Goal: Task Accomplishment & Management: Manage account settings

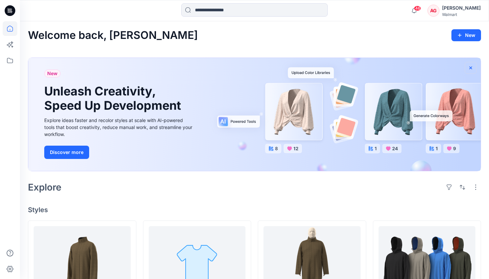
click at [470, 69] on icon "button" at bounding box center [470, 68] width 3 height 3
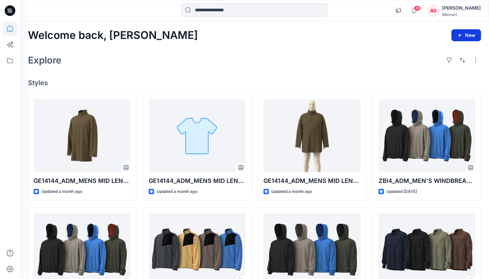
click at [464, 40] on button "New" at bounding box center [466, 35] width 30 height 12
click at [373, 41] on div "Welcome back, [PERSON_NAME] New New Style" at bounding box center [254, 35] width 453 height 12
click at [15, 63] on icon at bounding box center [10, 60] width 15 height 15
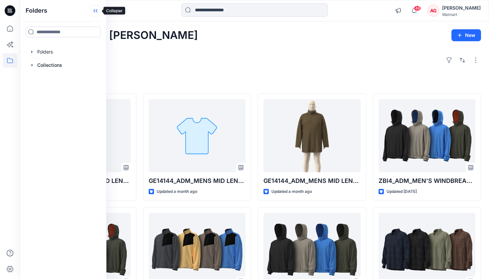
click at [95, 13] on icon at bounding box center [95, 10] width 11 height 11
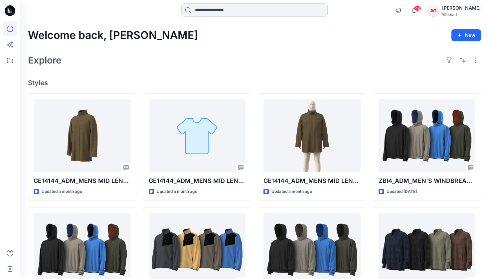
click at [461, 8] on div "[PERSON_NAME]" at bounding box center [461, 8] width 39 height 8
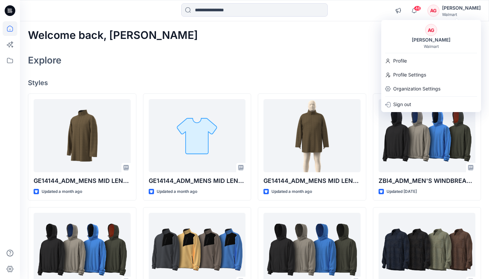
click at [368, 57] on div "Explore" at bounding box center [254, 60] width 453 height 16
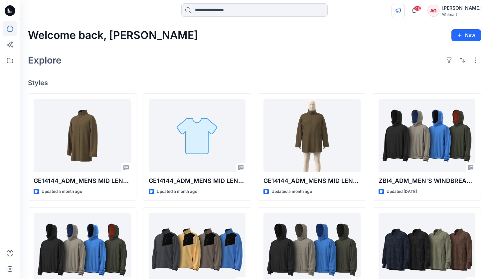
click at [401, 9] on icon "button" at bounding box center [397, 10] width 5 height 5
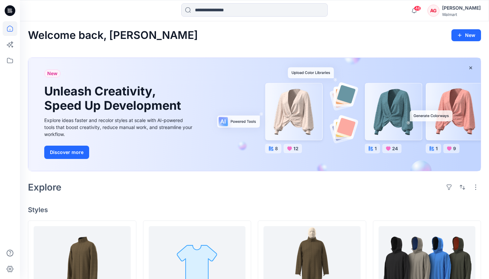
click at [404, 9] on div "46 Notifications Your style GE14144_ADM_MENS MID LENGTH TOP COAT_MED is ready […" at bounding box center [254, 10] width 469 height 15
click at [471, 68] on icon "button" at bounding box center [470, 68] width 3 height 3
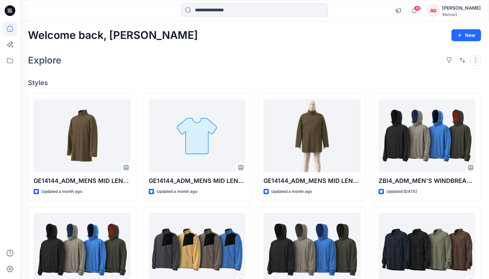
click at [473, 60] on button "button" at bounding box center [475, 60] width 11 height 11
click at [454, 90] on p "Folder View" at bounding box center [447, 89] width 42 height 8
click at [444, 91] on p "Folder View" at bounding box center [447, 89] width 42 height 8
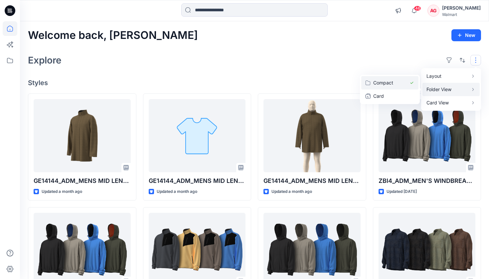
click at [405, 85] on p "Compact" at bounding box center [389, 83] width 33 height 8
click at [330, 66] on div "Explore Layout Grid Large Grid Folder View Compact Card Card View Card Info" at bounding box center [254, 60] width 453 height 16
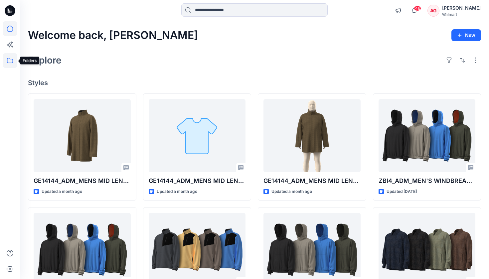
click at [11, 60] on icon at bounding box center [10, 60] width 15 height 15
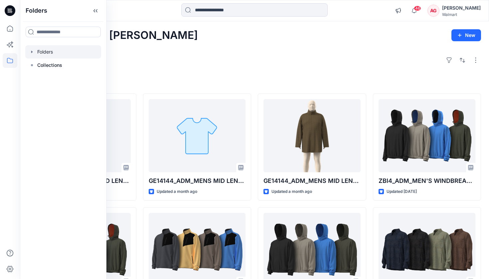
click at [53, 52] on div at bounding box center [63, 51] width 76 height 13
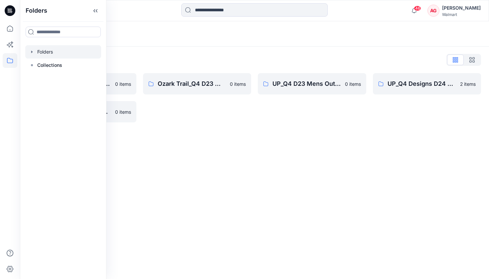
click at [33, 53] on icon "button" at bounding box center [31, 51] width 5 height 5
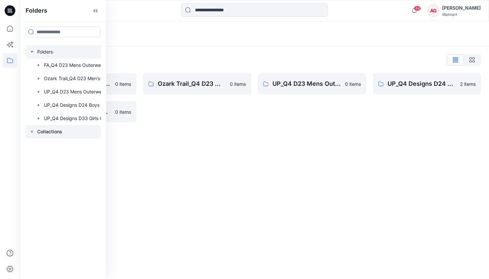
click at [33, 132] on rect at bounding box center [32, 132] width 2 height 2
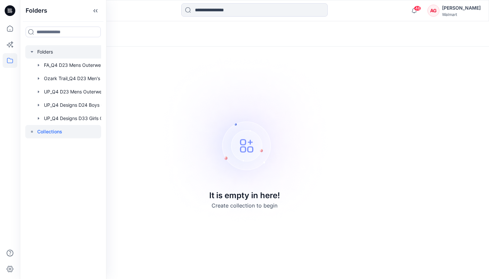
click at [33, 52] on icon "button" at bounding box center [32, 51] width 2 height 1
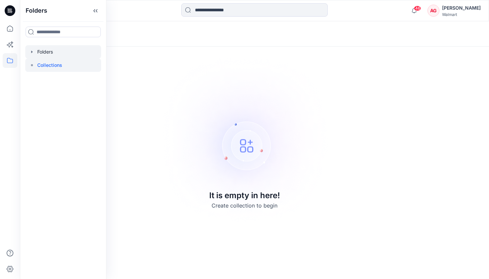
click at [49, 49] on div at bounding box center [63, 51] width 76 height 13
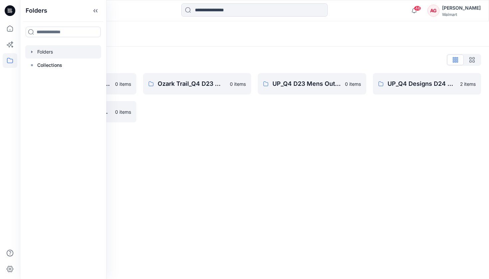
click at [224, 183] on div "Folders Folders List FA_Q4 D23 Mens Outerwear 0 items UP_Q4 Designs D33 Girls O…" at bounding box center [254, 150] width 469 height 258
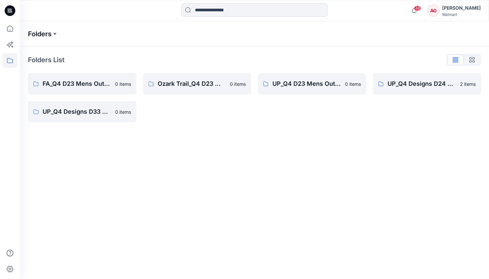
click at [48, 34] on p "Folders" at bounding box center [40, 33] width 24 height 9
click at [57, 35] on button at bounding box center [55, 33] width 7 height 9
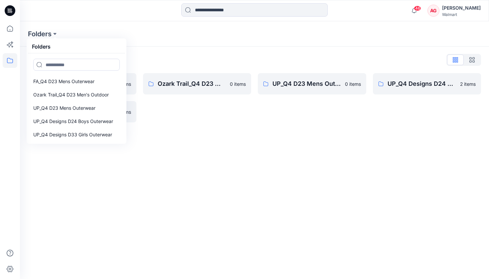
click at [147, 46] on div "Folders Folders FA_Q4 D23 Mens Outerwear Ozark Trail_Q4 D23 Men's Outdoor UP_Q4…" at bounding box center [254, 33] width 469 height 25
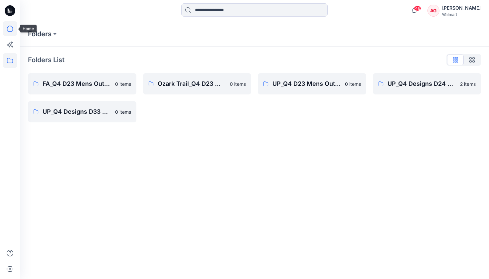
click at [11, 27] on icon at bounding box center [10, 28] width 15 height 15
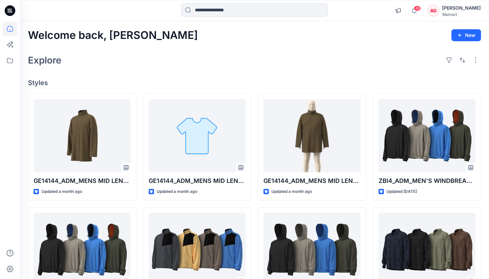
click at [11, 8] on icon at bounding box center [10, 10] width 11 height 11
click at [8, 27] on icon at bounding box center [10, 28] width 15 height 15
click at [447, 11] on div "[PERSON_NAME]" at bounding box center [461, 8] width 39 height 8
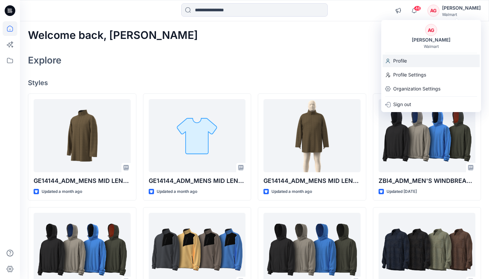
click at [411, 66] on div "Profile" at bounding box center [430, 61] width 97 height 13
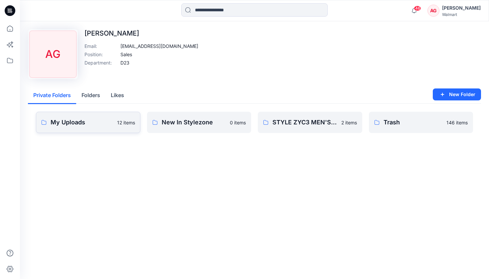
click at [110, 123] on p "My Uploads" at bounding box center [82, 122] width 63 height 9
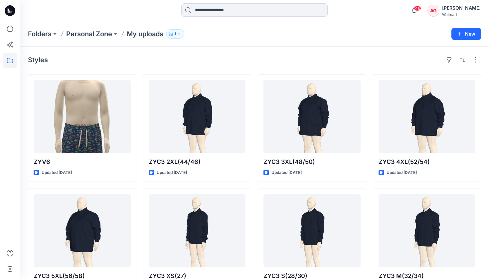
click at [200, 57] on div "Styles" at bounding box center [254, 60] width 453 height 11
click at [90, 34] on p "Personal Zone" at bounding box center [89, 33] width 46 height 9
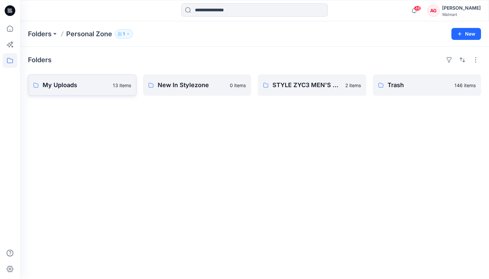
click at [85, 90] on link "My Uploads 13 items" at bounding box center [82, 84] width 108 height 21
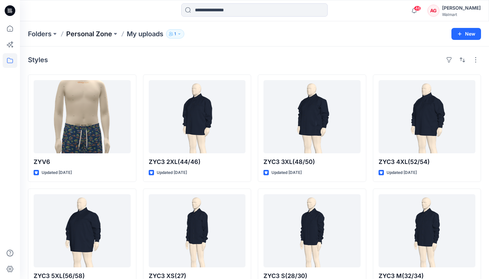
click at [95, 35] on p "Personal Zone" at bounding box center [89, 33] width 46 height 9
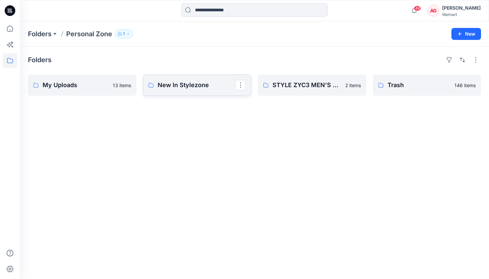
click at [168, 85] on p "New In Stylezone" at bounding box center [197, 84] width 78 height 9
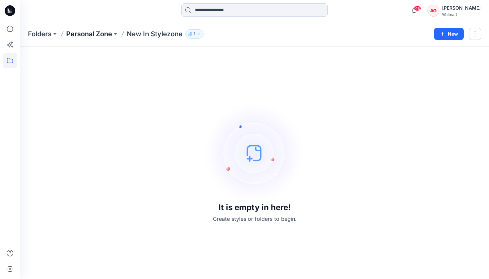
click at [102, 34] on p "Personal Zone" at bounding box center [89, 33] width 46 height 9
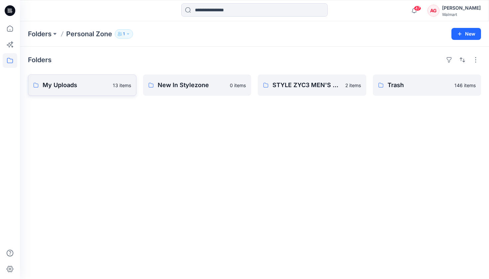
click at [92, 89] on p "My Uploads" at bounding box center [76, 84] width 66 height 9
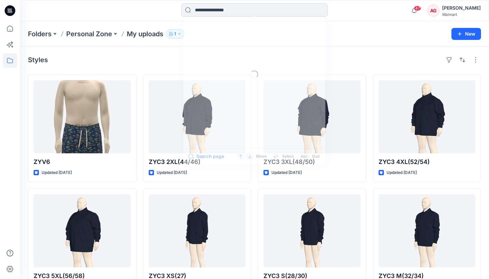
click at [239, 12] on input at bounding box center [254, 9] width 146 height 13
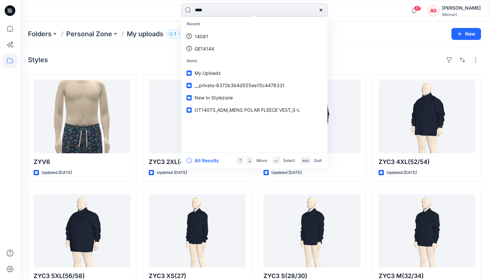
type input "*****"
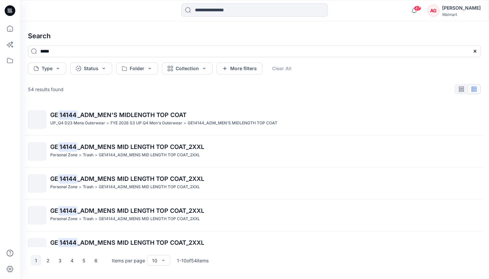
click at [193, 81] on div "Search ***** Type Status Folder Collection More filters Clear All 54 results fo…" at bounding box center [254, 150] width 469 height 258
click at [5, 12] on icon at bounding box center [10, 10] width 11 height 21
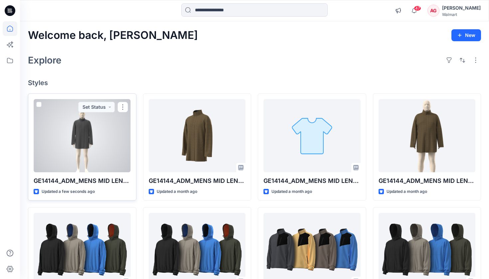
click at [123, 179] on p "GE14144_ADM_MENS MID LENGTH TOP COAT_S-XL" at bounding box center [82, 180] width 97 height 9
click at [101, 141] on div at bounding box center [82, 135] width 97 height 73
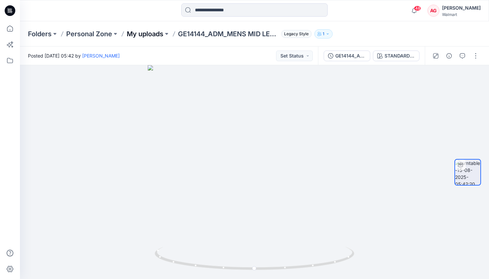
click at [148, 33] on p "My uploads" at bounding box center [145, 33] width 37 height 9
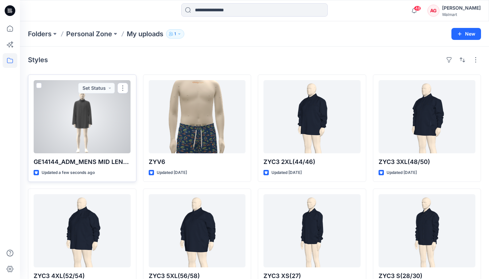
click at [112, 112] on div at bounding box center [82, 116] width 97 height 73
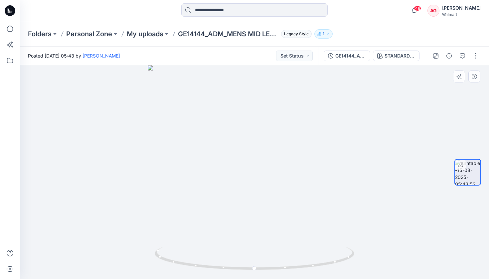
click at [466, 143] on div at bounding box center [467, 172] width 27 height 132
drag, startPoint x: 305, startPoint y: 265, endPoint x: 217, endPoint y: 263, distance: 87.8
click at [217, 263] on icon at bounding box center [255, 259] width 201 height 25
drag, startPoint x: 217, startPoint y: 263, endPoint x: 203, endPoint y: 265, distance: 14.5
click at [203, 265] on icon at bounding box center [255, 259] width 201 height 25
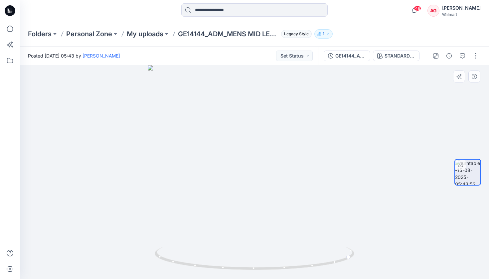
click at [249, 176] on div at bounding box center [254, 172] width 469 height 214
drag, startPoint x: 249, startPoint y: 176, endPoint x: 329, endPoint y: 182, distance: 80.0
click at [329, 182] on div at bounding box center [254, 172] width 469 height 214
click at [477, 56] on button "button" at bounding box center [475, 56] width 11 height 11
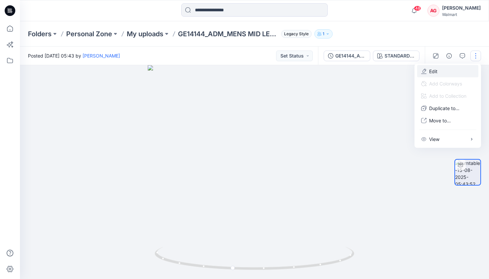
click at [456, 68] on button "Edit" at bounding box center [447, 71] width 61 height 12
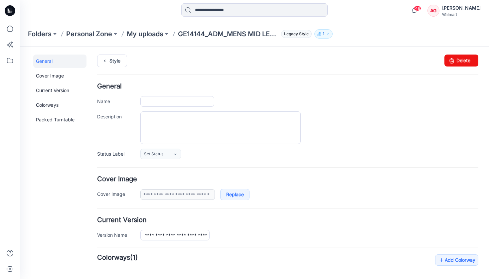
type input "**********"
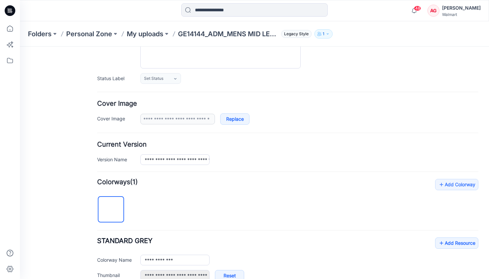
scroll to position [40, 0]
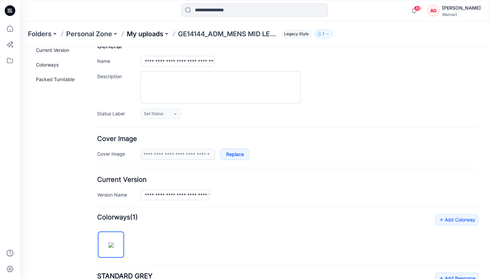
click at [154, 36] on p "My uploads" at bounding box center [145, 33] width 37 height 9
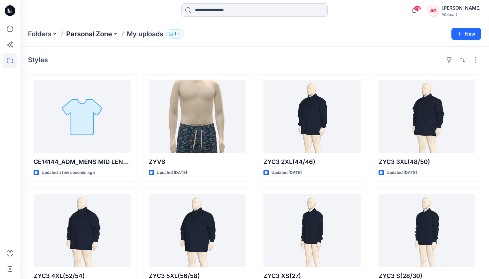
click at [98, 36] on p "Personal Zone" at bounding box center [89, 33] width 46 height 9
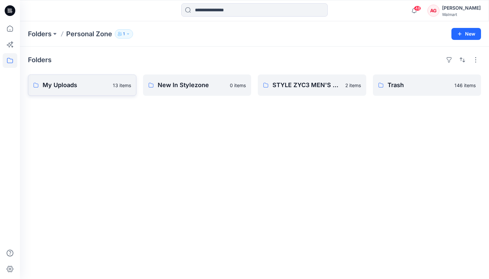
click at [78, 81] on p "My Uploads" at bounding box center [76, 84] width 66 height 9
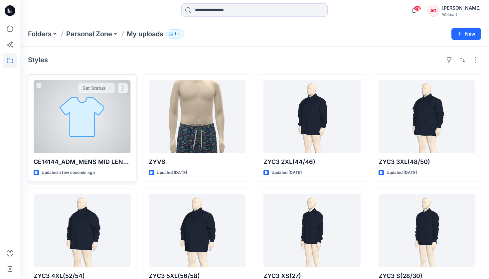
click at [75, 112] on div at bounding box center [82, 116] width 97 height 73
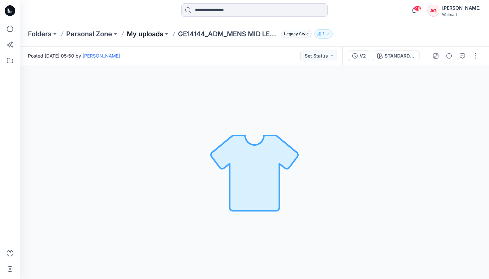
click at [157, 34] on p "My uploads" at bounding box center [145, 33] width 37 height 9
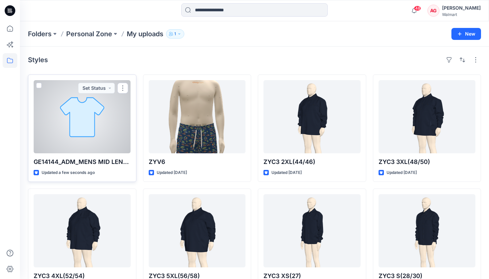
click at [91, 124] on div at bounding box center [82, 116] width 97 height 73
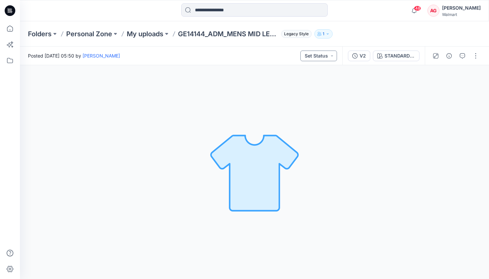
click at [333, 55] on button "Set Status" at bounding box center [318, 56] width 37 height 11
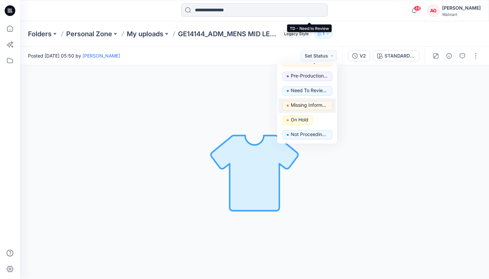
scroll to position [84, 0]
click at [378, 93] on div "STANDARD GREY Loading... Material Properties Loading..." at bounding box center [254, 172] width 469 height 214
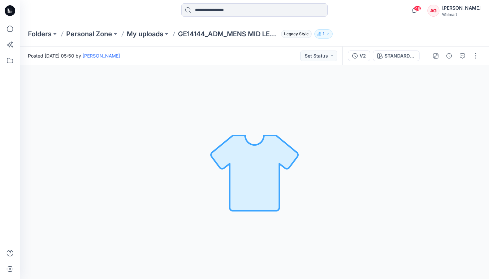
scroll to position [0, 0]
click at [474, 52] on button "button" at bounding box center [475, 56] width 11 height 11
click at [151, 36] on p "My uploads" at bounding box center [145, 33] width 37 height 9
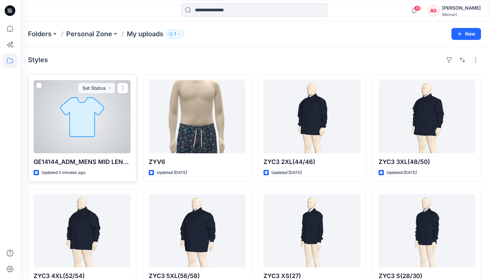
click at [83, 130] on div at bounding box center [82, 116] width 97 height 73
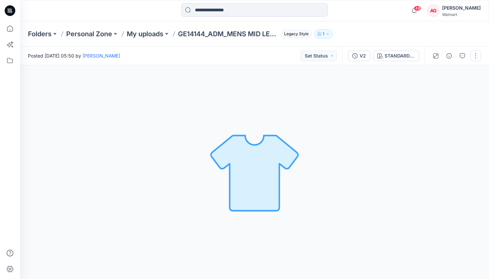
click at [480, 53] on button "button" at bounding box center [475, 56] width 11 height 11
click at [434, 105] on p "Duplicate to..." at bounding box center [444, 108] width 30 height 7
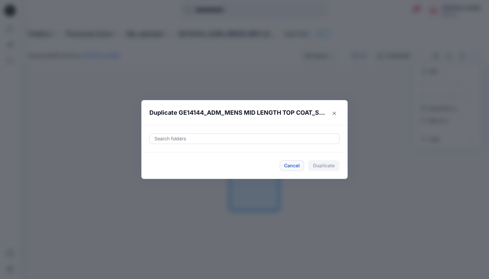
click at [298, 166] on button "Cancel" at bounding box center [292, 165] width 24 height 11
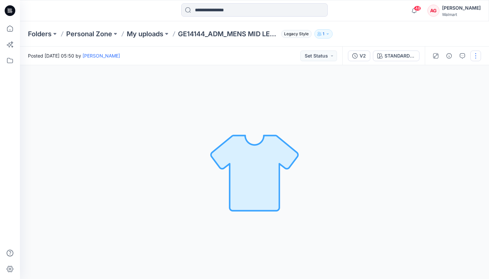
click at [476, 55] on button "button" at bounding box center [475, 56] width 11 height 11
click at [441, 141] on button "View" at bounding box center [447, 139] width 61 height 12
click at [418, 19] on div "48 Notifications Your style GE14144_ADM_MENS MID LENGTH TOP COAT_S-XL has been …" at bounding box center [254, 10] width 469 height 21
click at [447, 57] on icon "button" at bounding box center [448, 55] width 5 height 5
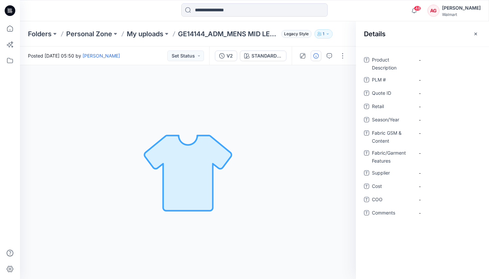
click at [338, 41] on div "Folders Personal Zone My uploads GE14144_ADM_MENS MID LENGTH TOP COAT_S-XL Lega…" at bounding box center [254, 33] width 469 height 25
click at [475, 34] on icon "button" at bounding box center [475, 33] width 3 height 3
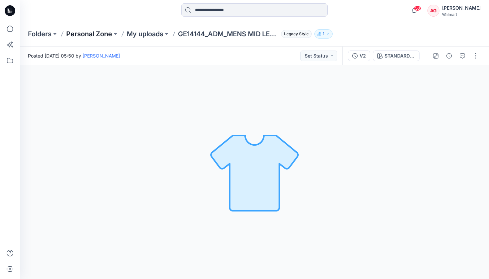
click at [93, 33] on p "Personal Zone" at bounding box center [89, 33] width 46 height 9
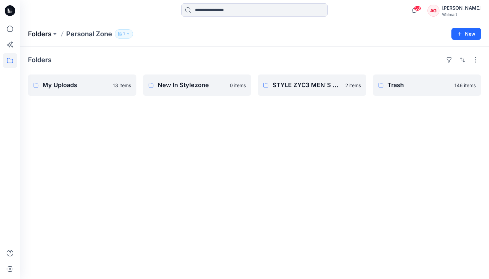
click at [38, 36] on p "Folders" at bounding box center [40, 33] width 24 height 9
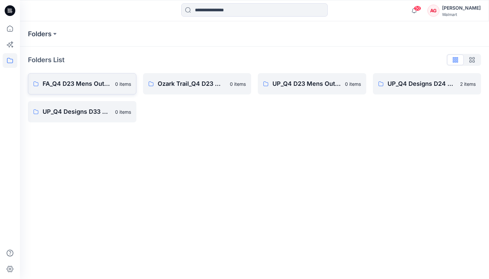
click at [102, 88] on p "FA_Q4 D23 Mens Outerwear" at bounding box center [77, 83] width 69 height 9
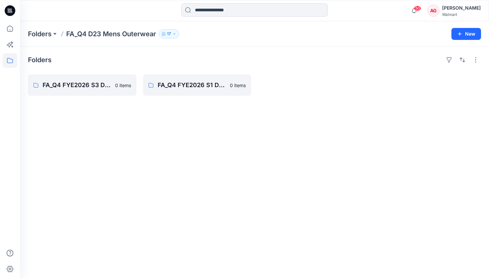
click at [5, 10] on icon at bounding box center [10, 10] width 11 height 11
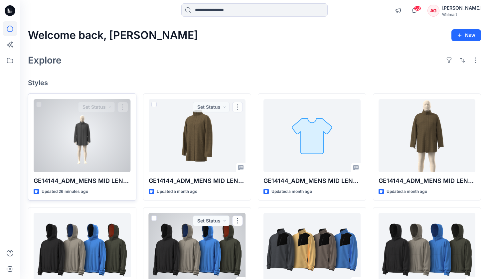
click at [115, 144] on div at bounding box center [82, 135] width 97 height 73
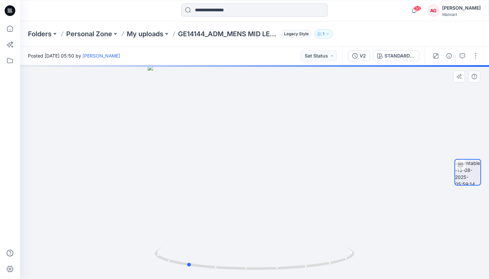
drag, startPoint x: 339, startPoint y: 204, endPoint x: 269, endPoint y: 219, distance: 70.6
click at [269, 219] on div at bounding box center [254, 172] width 469 height 214
click at [361, 57] on div "V2" at bounding box center [363, 55] width 6 height 7
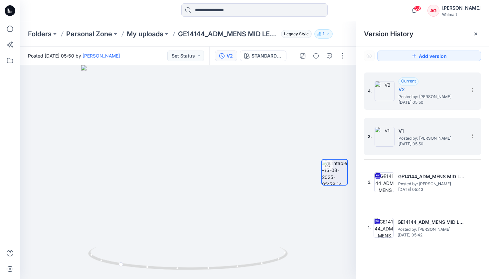
click at [414, 134] on h5 "V1" at bounding box center [431, 131] width 67 height 8
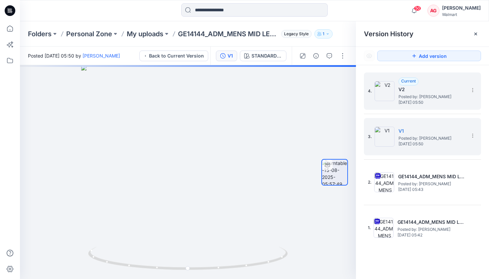
click at [415, 106] on div "4. Current V2 Posted by: Andrew Gelber Friday, August 15, 2025 05:50" at bounding box center [418, 91] width 100 height 32
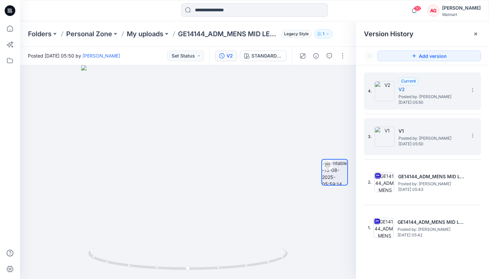
click at [416, 137] on span "Posted by: [PERSON_NAME]" at bounding box center [431, 138] width 67 height 7
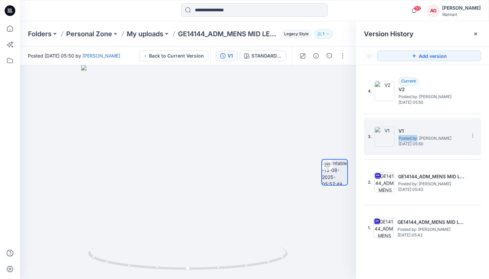
drag, startPoint x: 416, startPoint y: 137, endPoint x: 415, endPoint y: 131, distance: 5.8
click at [415, 131] on div "V1 Posted by: Andrew Gelber Friday, August 15, 2025 05:50" at bounding box center [431, 136] width 67 height 19
drag, startPoint x: 407, startPoint y: 120, endPoint x: 426, endPoint y: 122, distance: 19.7
click at [426, 122] on div "3. V1 Posted by: Andrew Gelber Friday, August 15, 2025 05:50" at bounding box center [422, 136] width 117 height 37
click at [471, 135] on icon at bounding box center [472, 135] width 5 height 5
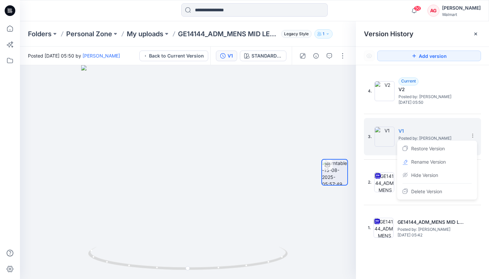
click at [422, 251] on div "4. Current V2 Posted by: Andrew Gelber Friday, August 15, 2025 05:50 3. V1 Post…" at bounding box center [422, 176] width 133 height 223
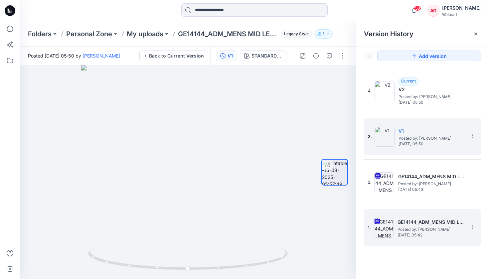
click at [419, 229] on span "Posted by: [PERSON_NAME]" at bounding box center [430, 229] width 67 height 7
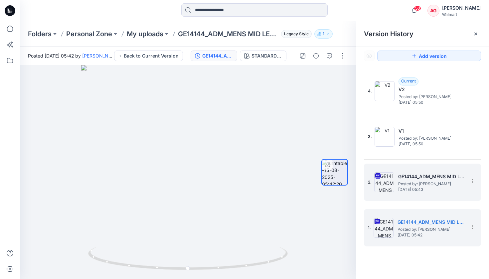
click at [430, 198] on div "2. GE14144_ADM_MENS MID LENGTH TOP COAT_S-XL Posted by: Andrew Gelber Friday, A…" at bounding box center [418, 182] width 100 height 32
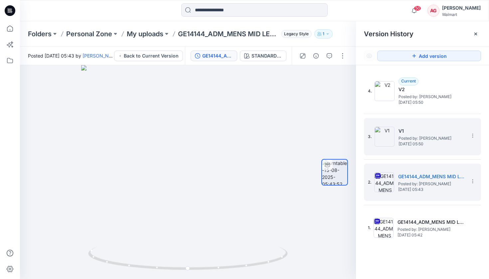
click at [444, 151] on div "3. V1 Posted by: Andrew Gelber Friday, August 15, 2025 05:50" at bounding box center [418, 137] width 100 height 32
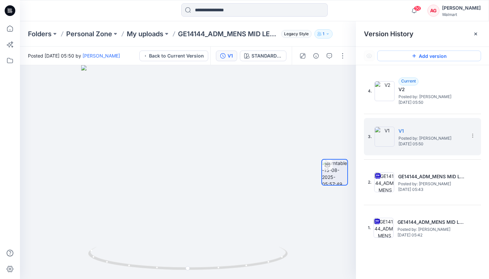
click at [440, 59] on button "Add version" at bounding box center [429, 56] width 104 height 11
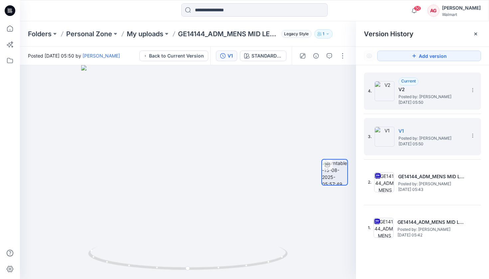
click at [452, 91] on h5 "V2" at bounding box center [431, 89] width 67 height 8
click at [433, 136] on span "Posted by: [PERSON_NAME]" at bounding box center [431, 138] width 67 height 7
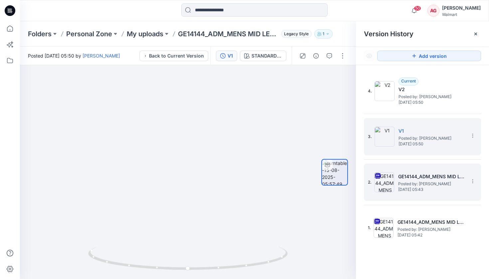
click at [380, 192] on img at bounding box center [384, 182] width 20 height 20
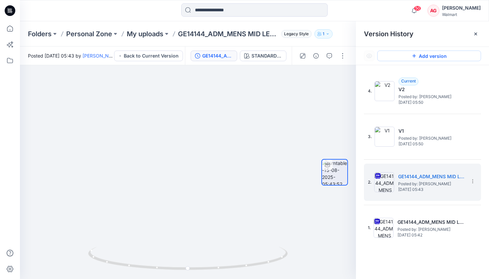
click at [459, 54] on button "Add version" at bounding box center [429, 56] width 104 height 11
click at [476, 33] on g at bounding box center [475, 34] width 3 height 3
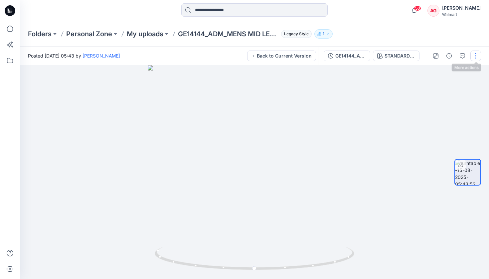
click at [476, 55] on button "button" at bounding box center [475, 56] width 11 height 11
click at [458, 38] on div "Folders Personal Zone My uploads GE14144_ADM_MENS MID LENGTH TOP COAT_S-XL Lega…" at bounding box center [254, 33] width 469 height 25
click at [136, 33] on p "My uploads" at bounding box center [145, 33] width 37 height 9
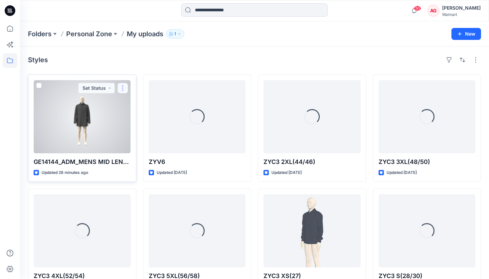
click at [125, 89] on button "button" at bounding box center [122, 88] width 11 height 11
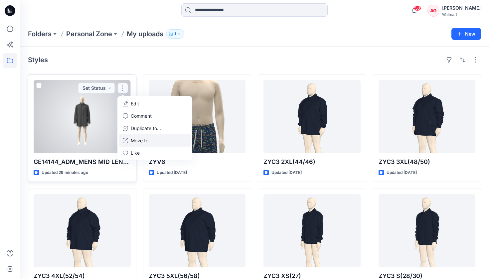
click at [145, 138] on p "Move to" at bounding box center [140, 140] width 18 height 7
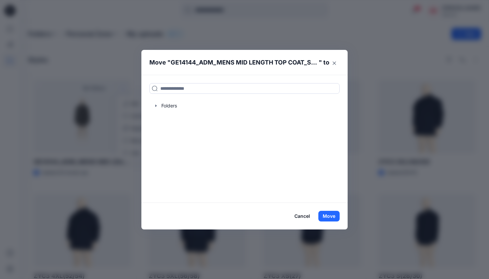
click at [305, 222] on footer "Cancel Move" at bounding box center [244, 216] width 206 height 27
click at [305, 213] on button "Cancel" at bounding box center [302, 216] width 24 height 11
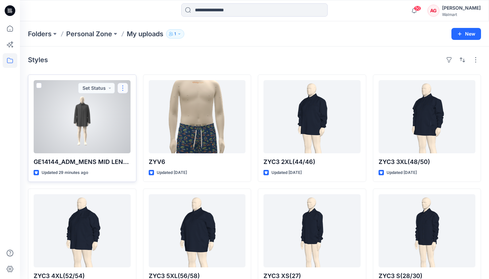
click at [124, 91] on button "button" at bounding box center [122, 88] width 11 height 11
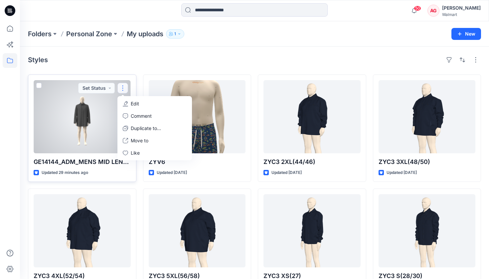
click at [133, 102] on p "Edit" at bounding box center [135, 103] width 8 height 7
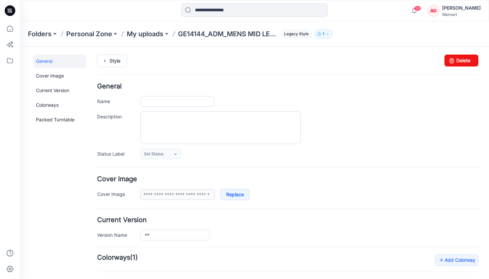
type input "**********"
click at [459, 65] on link "Delete" at bounding box center [461, 61] width 34 height 12
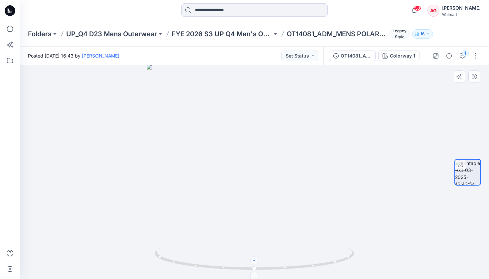
click at [255, 262] on icon at bounding box center [255, 261] width 4 height 4
drag, startPoint x: 285, startPoint y: 266, endPoint x: 404, endPoint y: 239, distance: 122.7
click at [404, 239] on div at bounding box center [254, 172] width 469 height 214
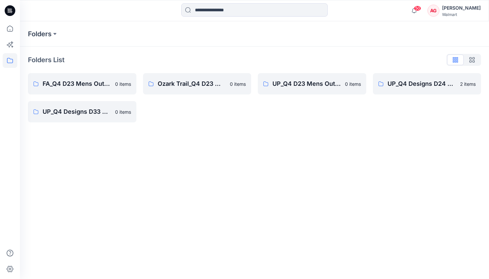
click at [439, 11] on div "AG" at bounding box center [433, 11] width 12 height 12
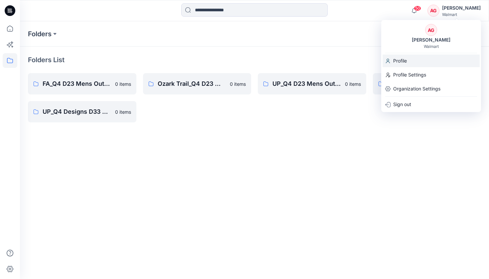
click at [412, 58] on div "Profile" at bounding box center [430, 61] width 97 height 13
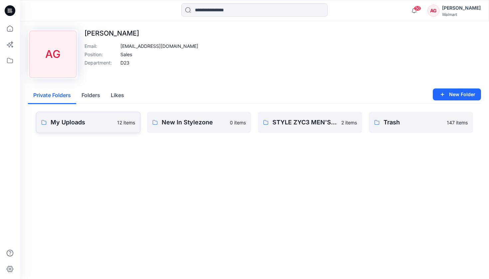
click at [100, 121] on p "My Uploads" at bounding box center [82, 122] width 63 height 9
